Goal: Task Accomplishment & Management: Manage account settings

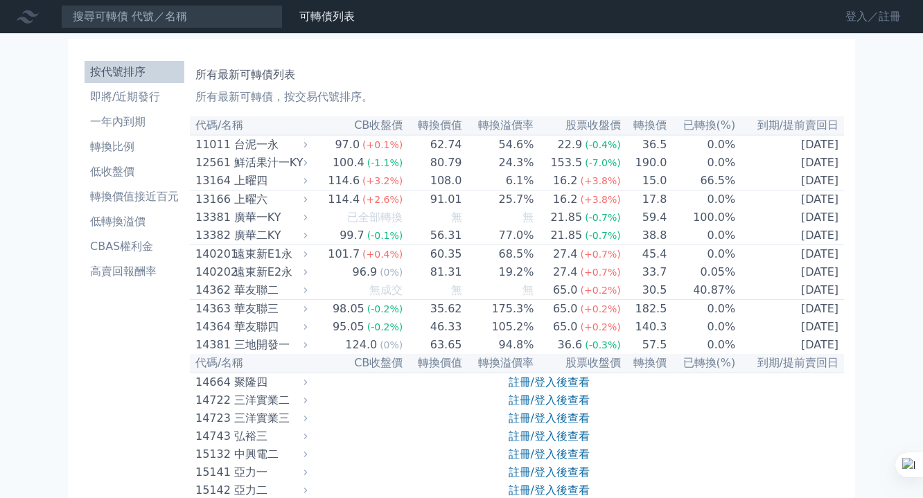
click at [854, 12] on link "登入／註冊" at bounding box center [873, 17] width 78 height 22
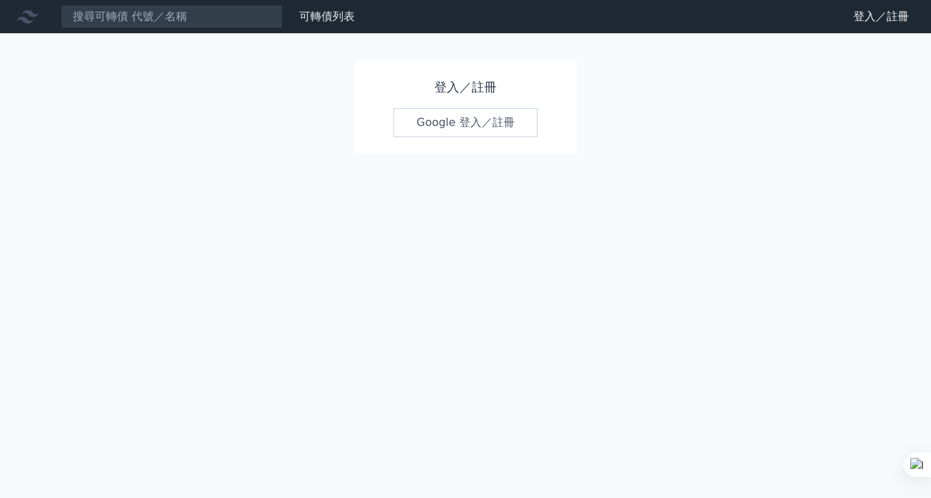
click at [485, 121] on link "Google 登入／註冊" at bounding box center [465, 122] width 144 height 29
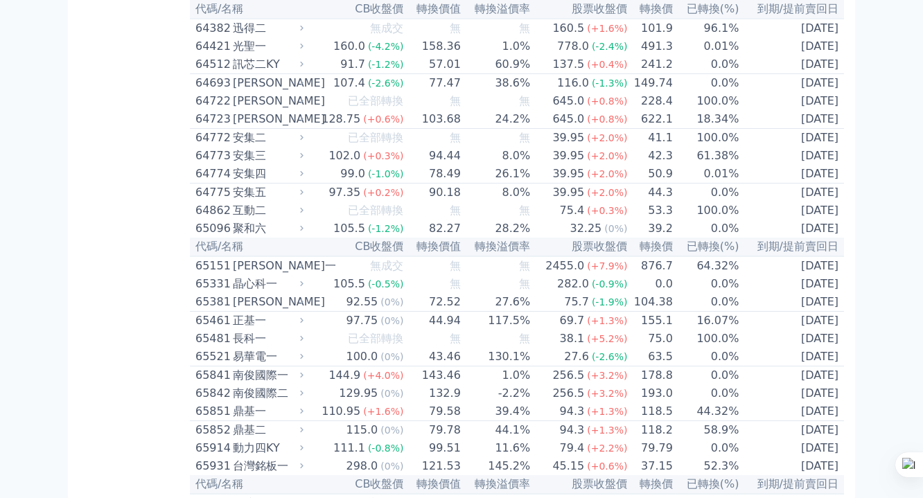
scroll to position [328, 0]
